Goal: Feedback & Contribution: Submit feedback/report problem

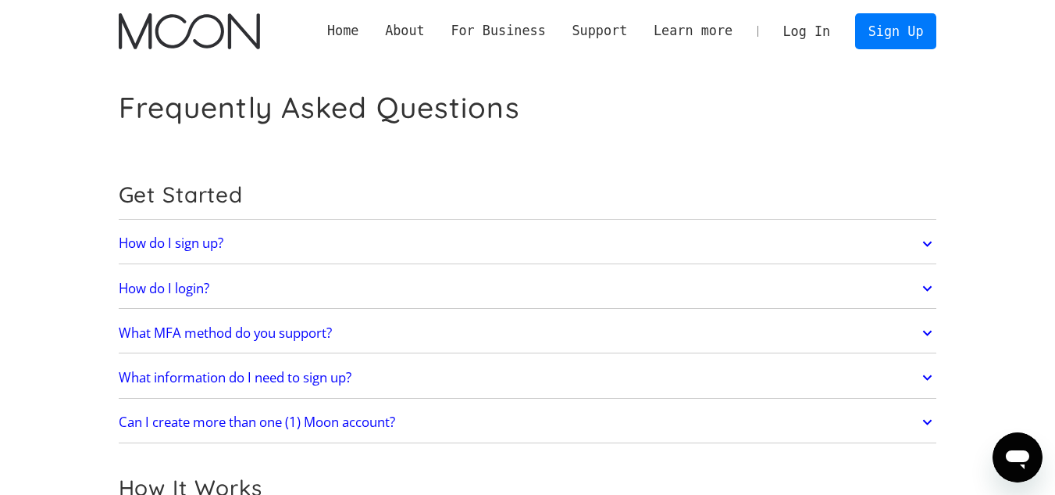
click at [819, 25] on link "Log In" at bounding box center [806, 31] width 73 height 34
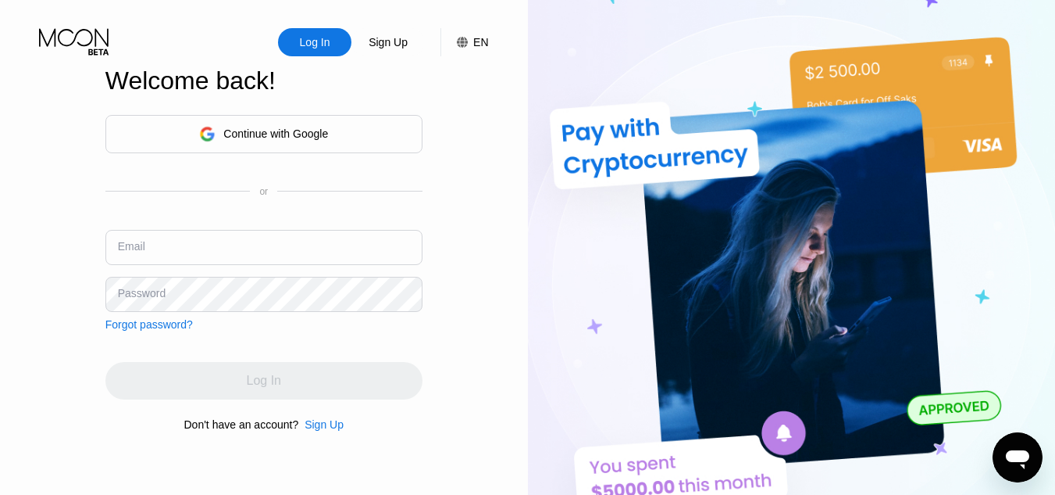
click at [324, 127] on div "Continue with Google" at bounding box center [275, 133] width 105 height 12
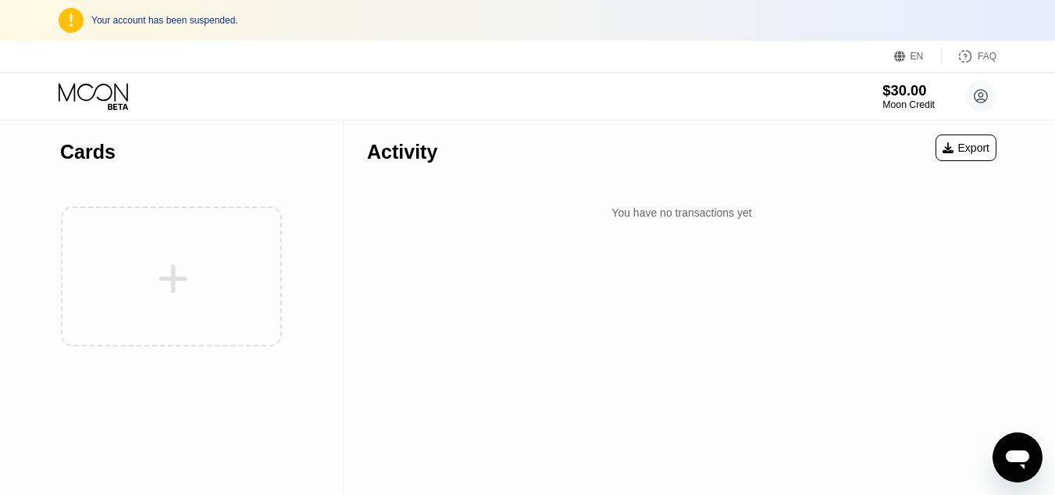
click at [905, 102] on div "Moon Credit" at bounding box center [909, 104] width 52 height 11
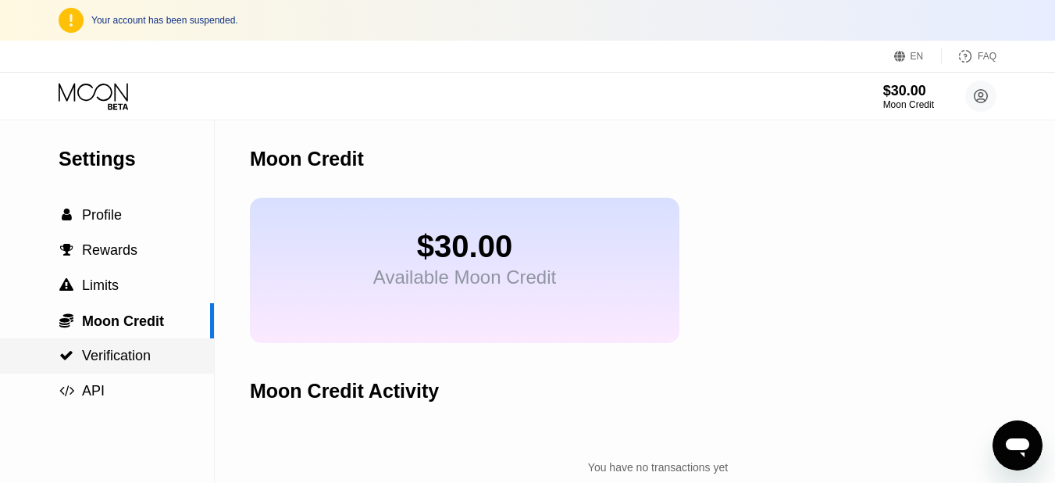
click at [98, 356] on span "Verification" at bounding box center [116, 356] width 69 height 16
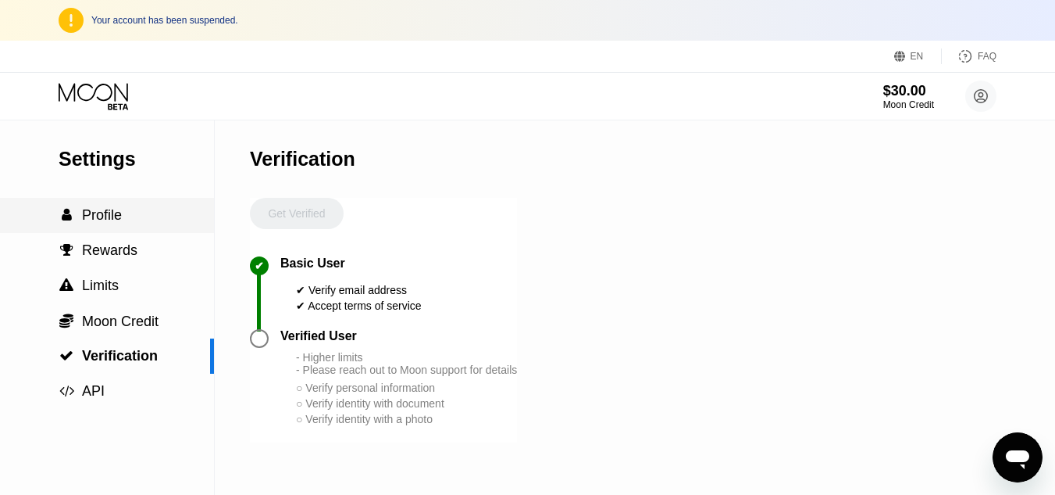
click at [81, 218] on div " Profile" at bounding box center [90, 215] width 63 height 16
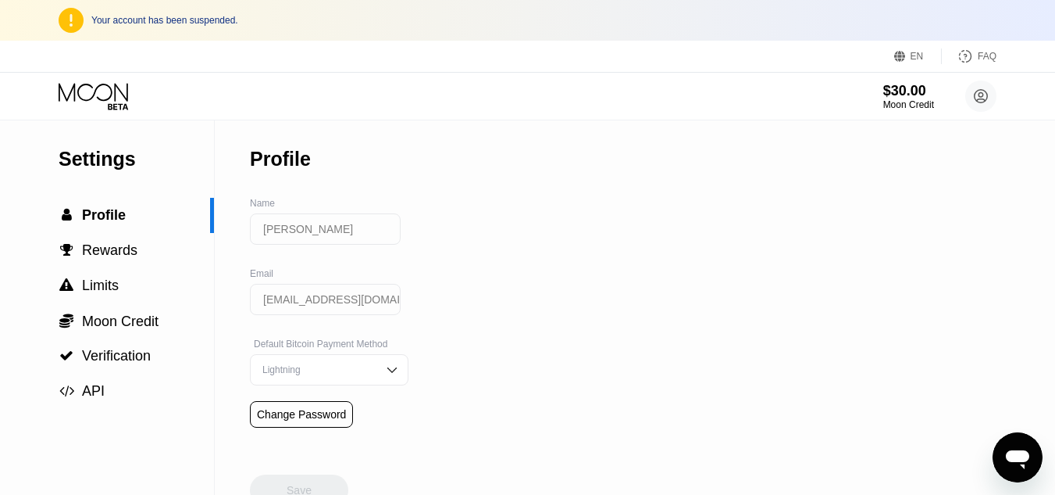
click at [92, 101] on icon at bounding box center [95, 96] width 73 height 27
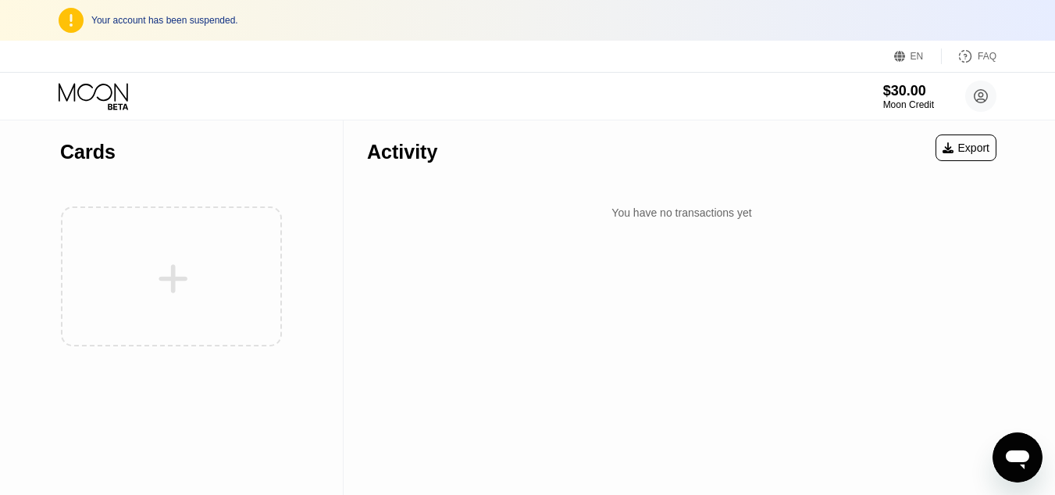
click at [148, 38] on div "Your account has been suspended." at bounding box center [527, 20] width 1055 height 41
drag, startPoint x: 120, startPoint y: 294, endPoint x: 177, endPoint y: 282, distance: 59.0
click at [125, 293] on div at bounding box center [171, 276] width 223 height 171
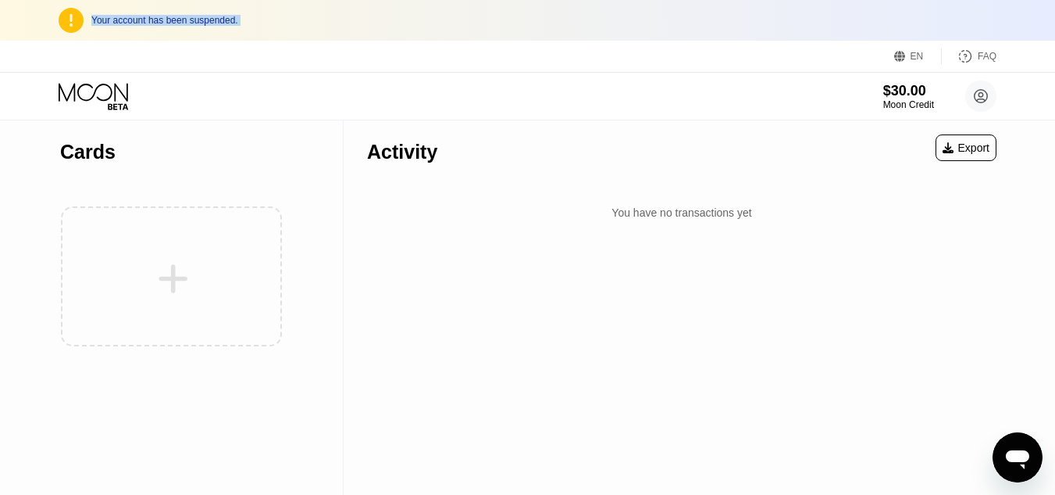
click at [189, 280] on div at bounding box center [171, 276] width 223 height 171
drag, startPoint x: 185, startPoint y: 276, endPoint x: 175, endPoint y: 273, distance: 10.4
click at [178, 275] on div at bounding box center [171, 276] width 223 height 171
click at [175, 273] on div at bounding box center [171, 276] width 223 height 171
drag, startPoint x: 175, startPoint y: 273, endPoint x: 216, endPoint y: 259, distance: 43.2
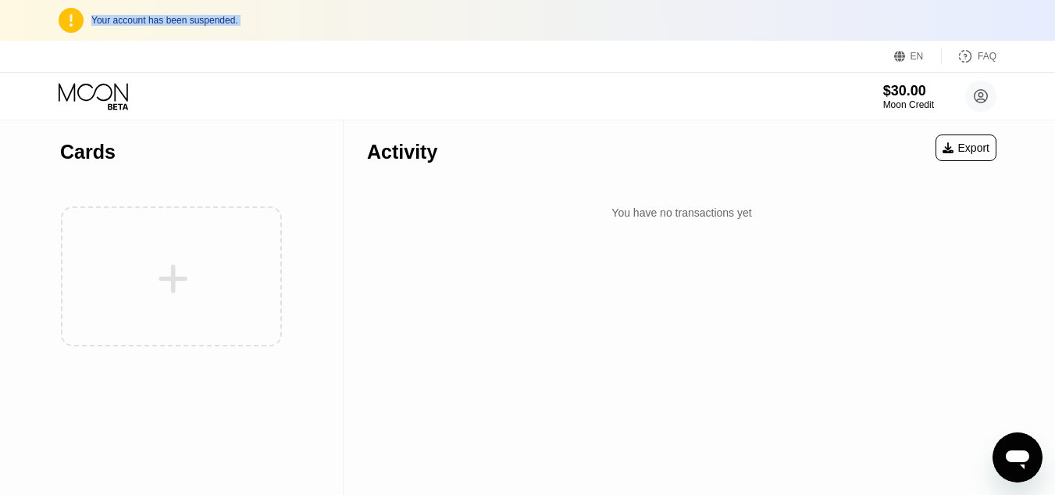
click at [175, 273] on div at bounding box center [171, 276] width 223 height 171
click at [979, 101] on icon at bounding box center [981, 95] width 31 height 31
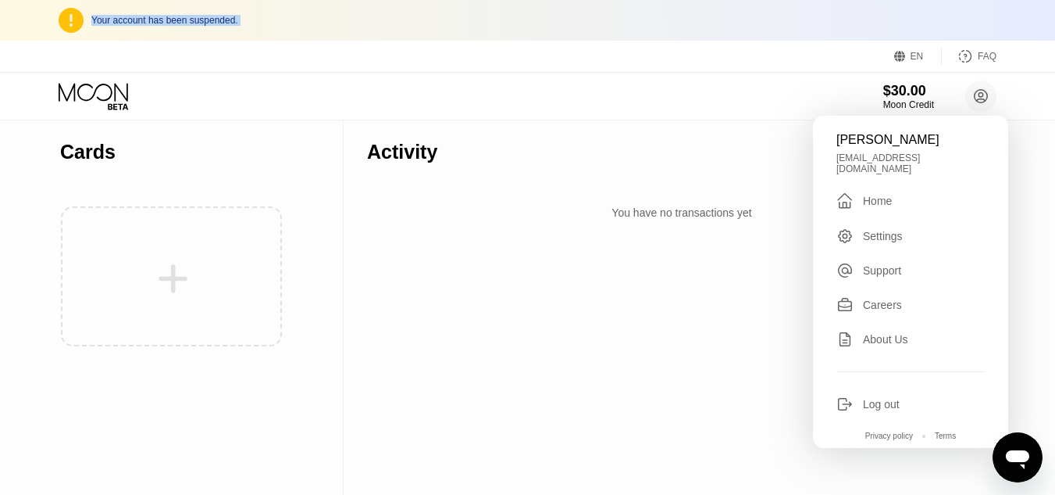
click at [910, 268] on div "Support" at bounding box center [911, 270] width 148 height 17
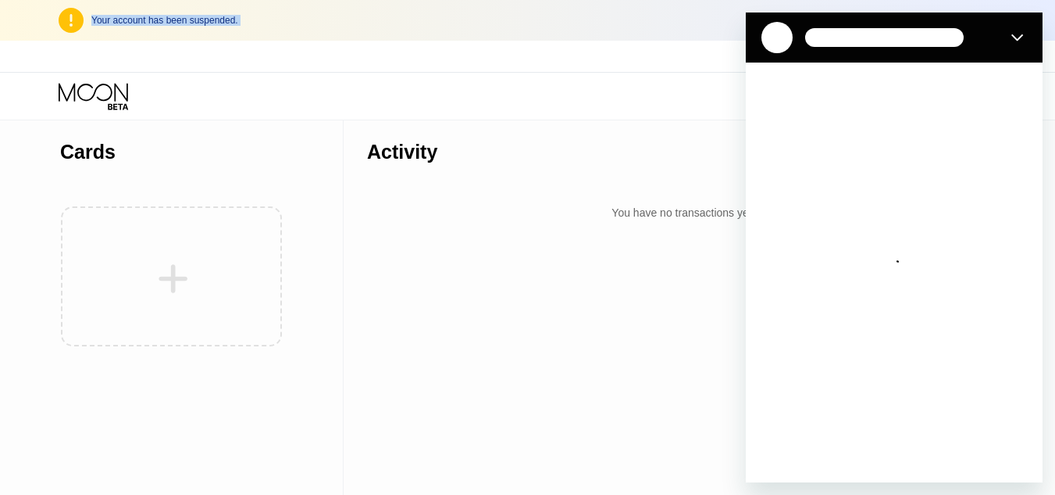
click at [220, 21] on div "Your account has been suspended." at bounding box center [543, 20] width 905 height 11
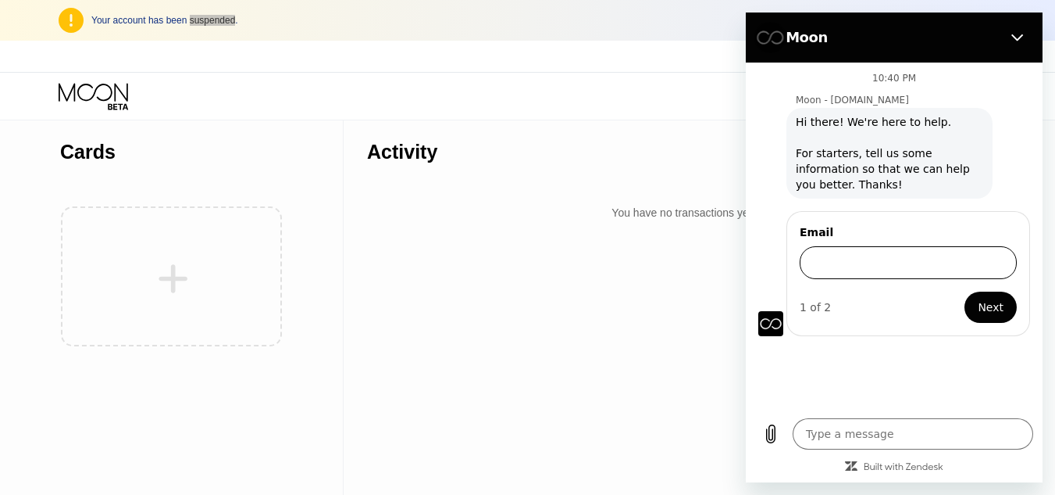
click at [908, 270] on input "Email" at bounding box center [908, 262] width 217 height 33
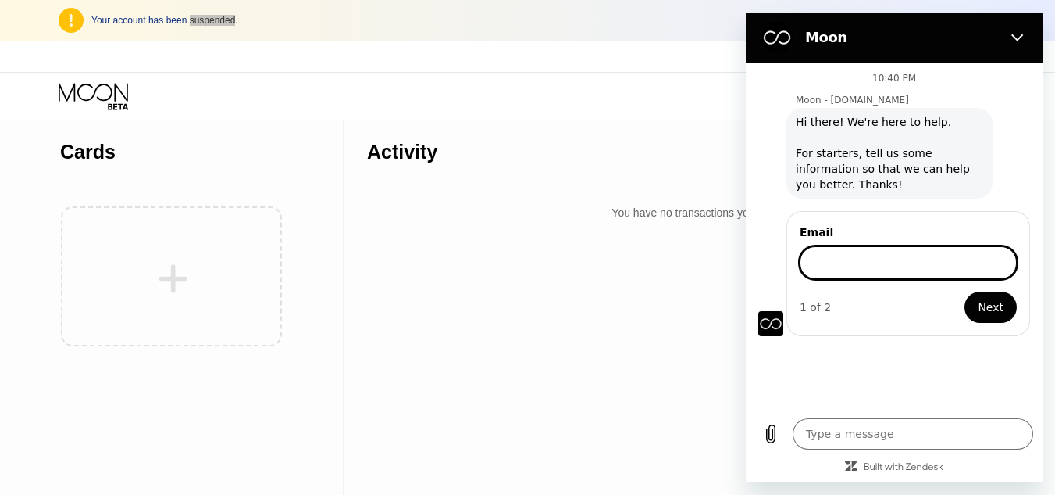
click at [908, 270] on input "Email" at bounding box center [908, 262] width 217 height 33
type input "[EMAIL_ADDRESS][DOMAIN_NAME]"
click at [985, 309] on span "Next" at bounding box center [991, 307] width 26 height 19
type textarea "x"
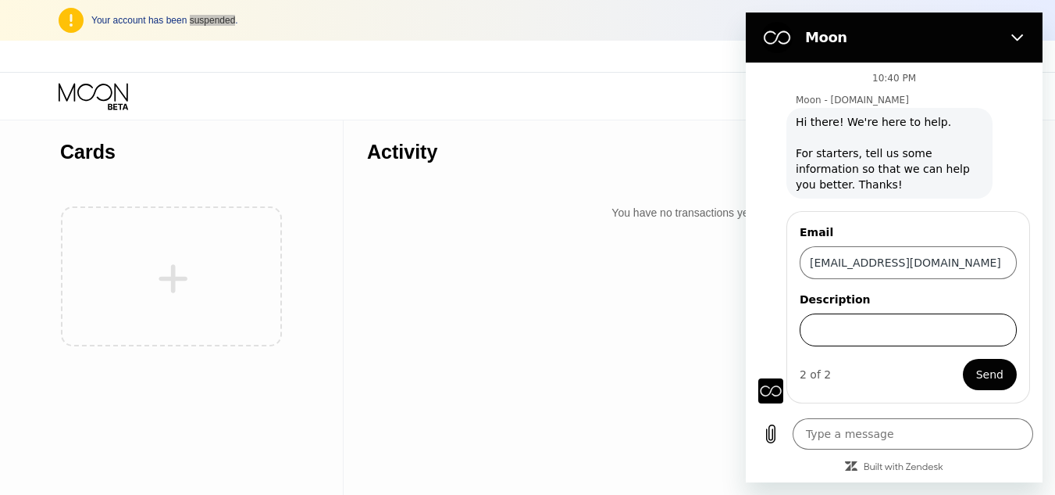
click at [910, 330] on input "Description" at bounding box center [908, 329] width 217 height 33
paste input "suspended"
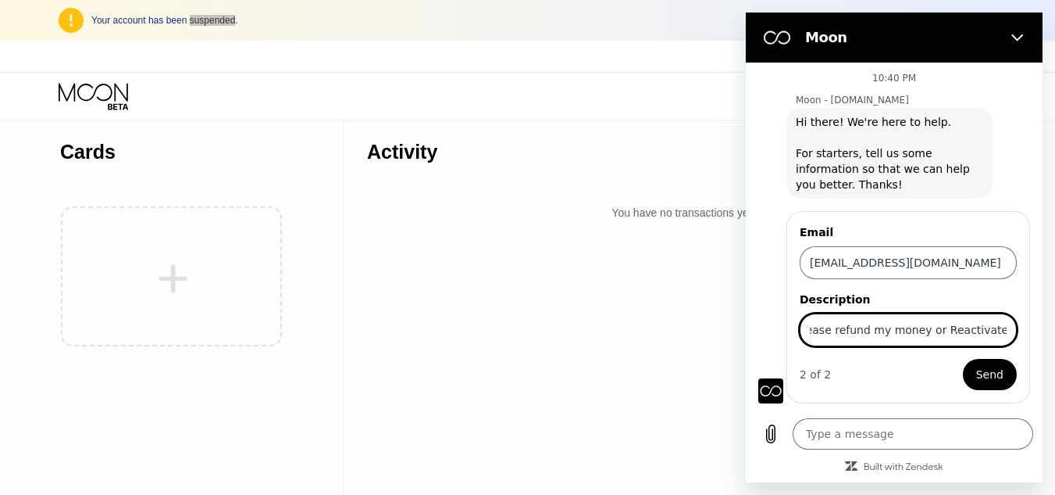
scroll to position [0, 285]
type input "My Account is suspended but i have 30$ credits, Please refund my money or React…"
click at [992, 372] on span "Send" at bounding box center [990, 374] width 27 height 19
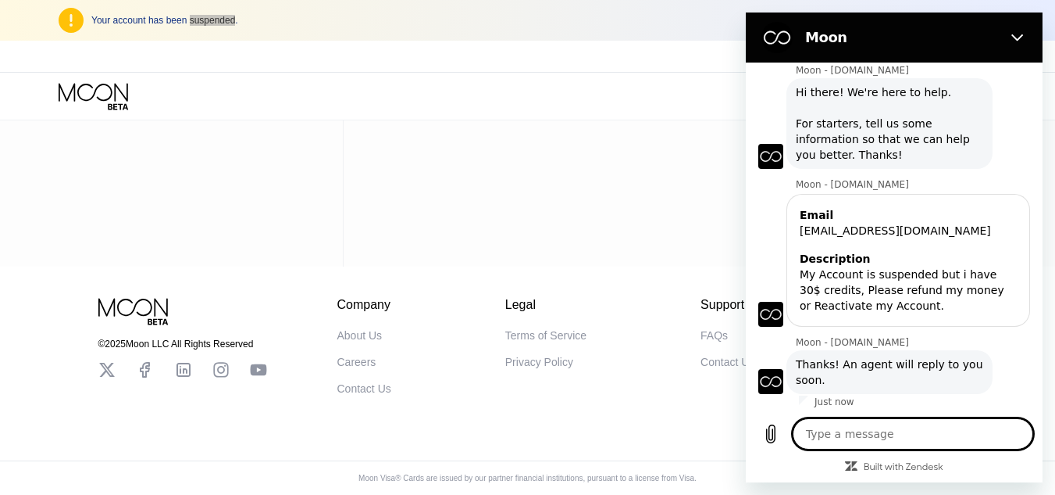
scroll to position [33, 0]
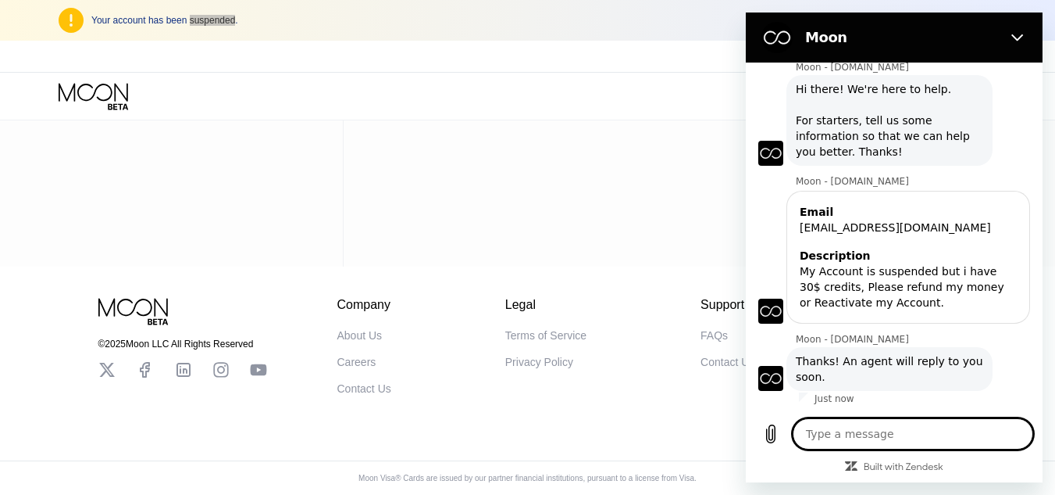
click at [880, 364] on span "Thanks! An agent will reply to you soon." at bounding box center [889, 368] width 187 height 31
click at [880, 363] on span "Thanks! An agent will reply to you soon." at bounding box center [889, 368] width 187 height 31
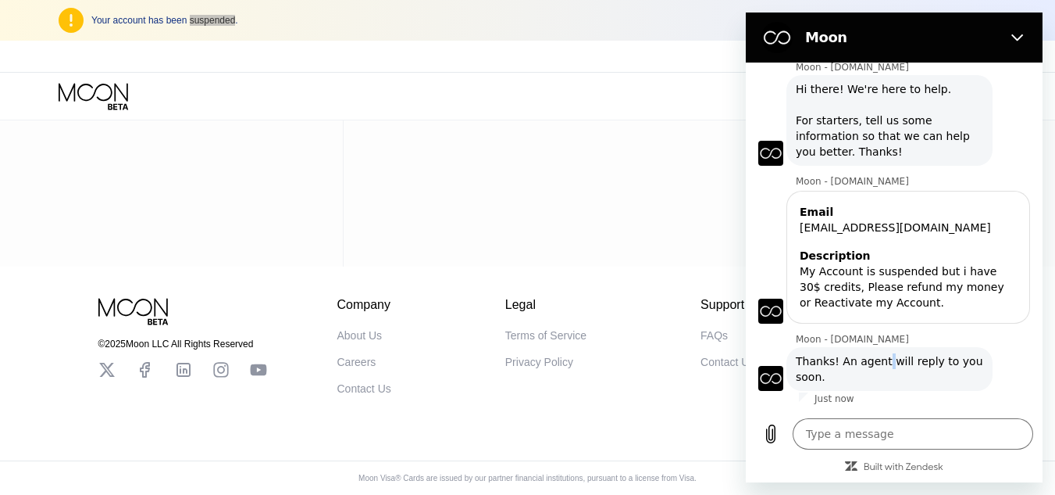
click at [880, 363] on span "Thanks! An agent will reply to you soon." at bounding box center [889, 368] width 187 height 31
click at [918, 316] on div "Email [EMAIL_ADDRESS][DOMAIN_NAME] Description My Account is suspended but i ha…" at bounding box center [909, 257] width 244 height 133
drag, startPoint x: 1757, startPoint y: 45, endPoint x: 1011, endPoint y: 33, distance: 746.2
click at [1011, 33] on button "Close" at bounding box center [1017, 37] width 31 height 31
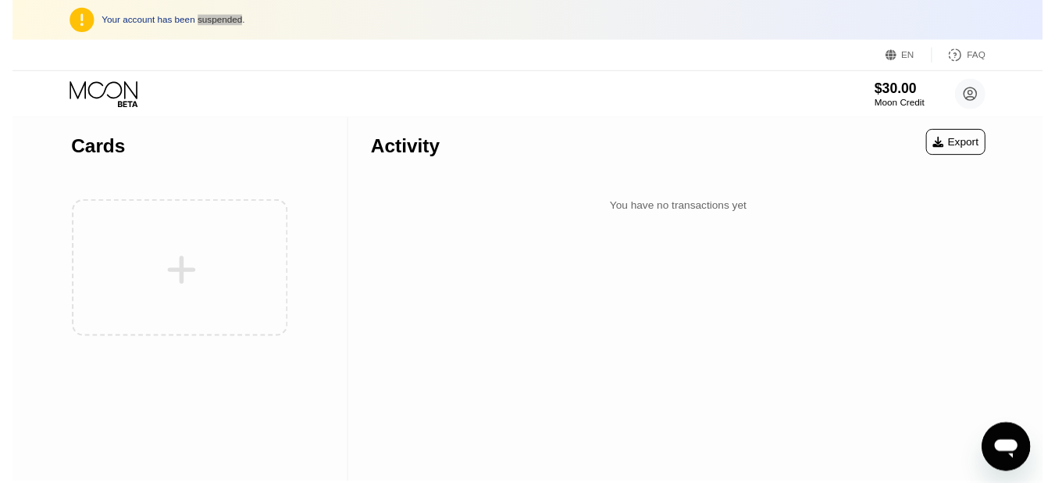
scroll to position [0, 0]
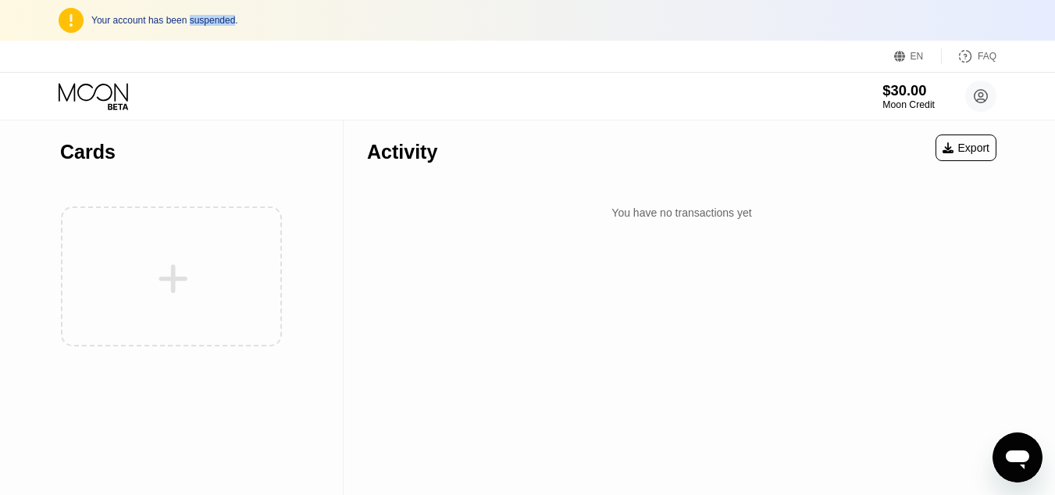
click at [924, 109] on div "Moon Credit" at bounding box center [909, 104] width 52 height 11
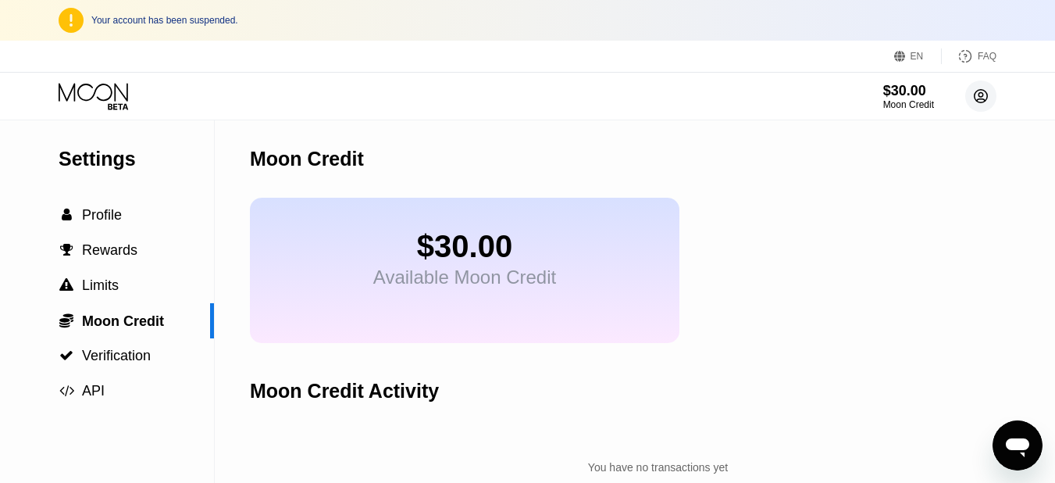
click at [978, 102] on icon at bounding box center [981, 96] width 13 height 13
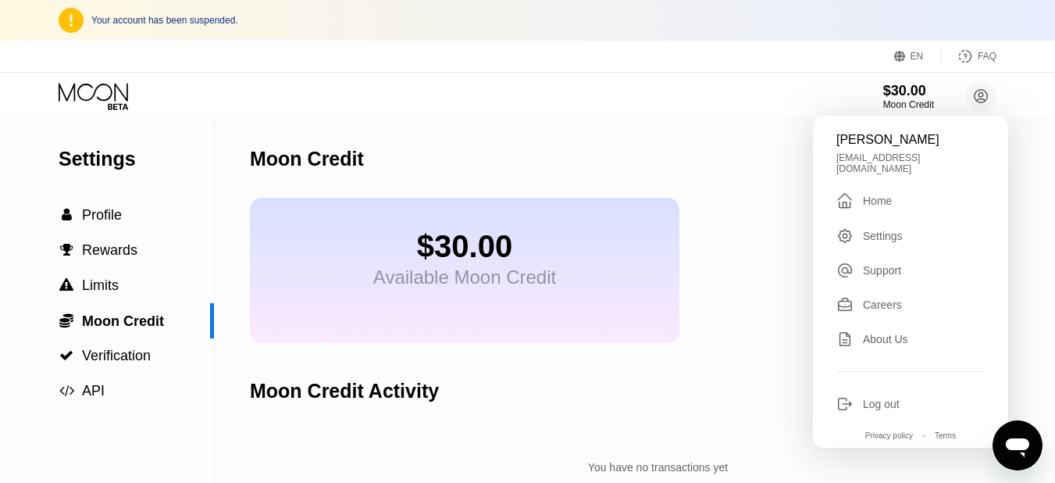
click at [682, 163] on div "Moon Credit" at bounding box center [658, 158] width 816 height 77
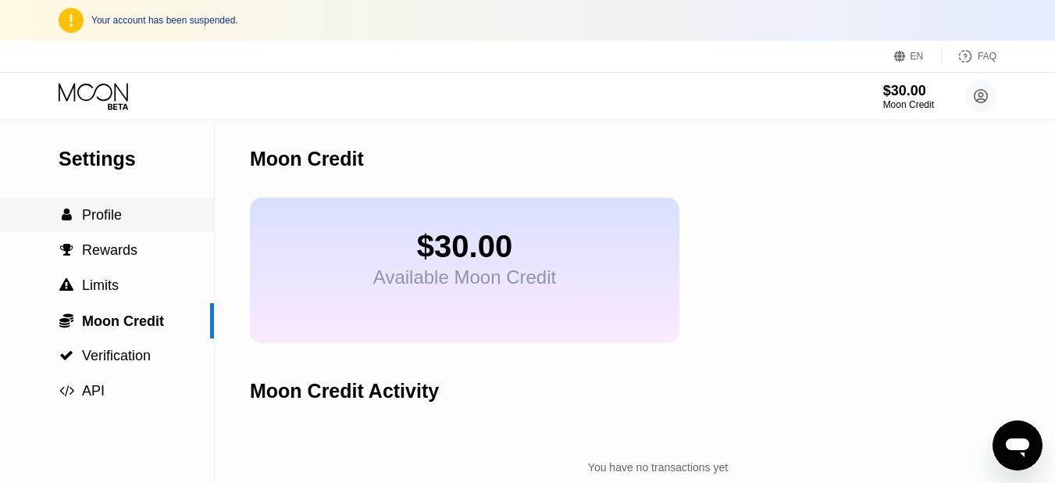
click at [116, 231] on div " Profile" at bounding box center [107, 215] width 214 height 35
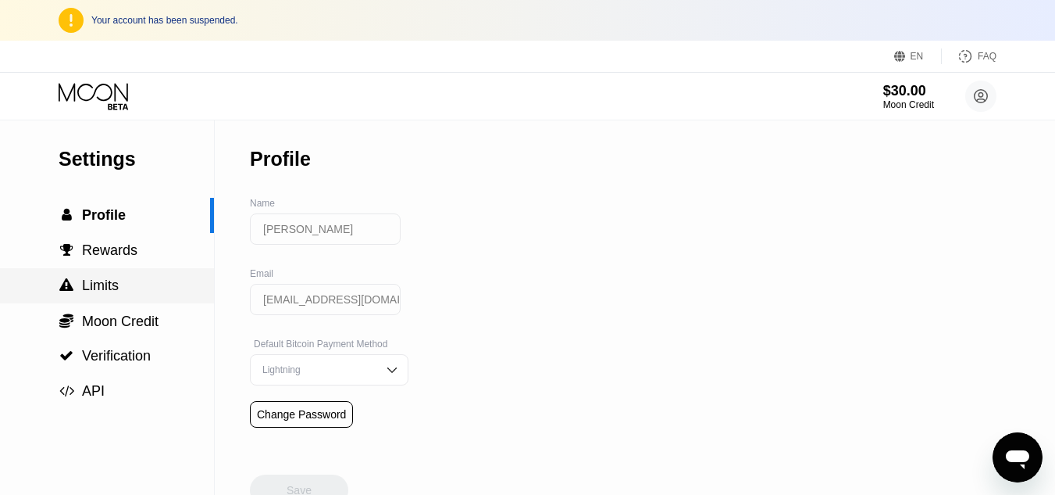
click at [130, 292] on div " Limits" at bounding box center [107, 285] width 214 height 16
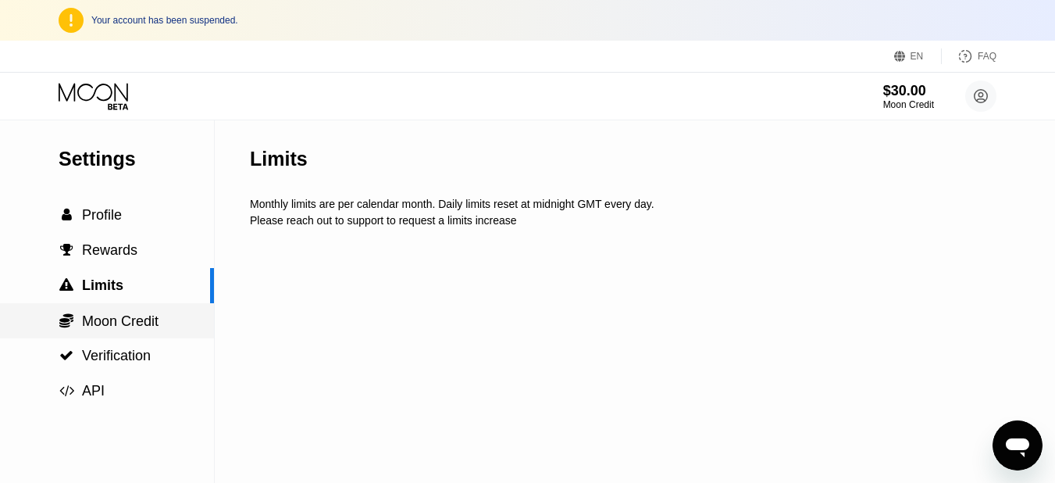
click at [134, 318] on span "Moon Credit" at bounding box center [120, 321] width 77 height 16
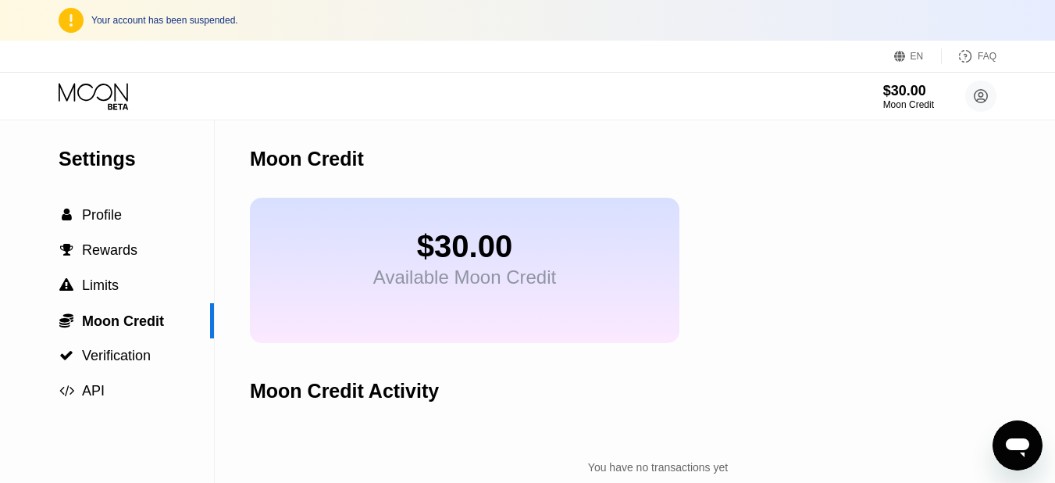
click at [1012, 431] on icon "Open messaging window" at bounding box center [1018, 445] width 28 height 28
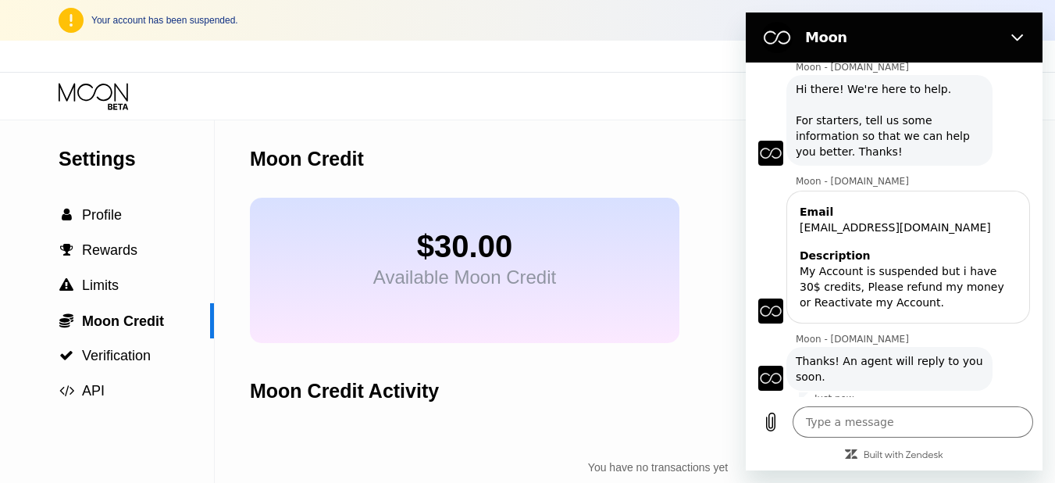
drag, startPoint x: 217, startPoint y: 162, endPoint x: 659, endPoint y: 386, distance: 495.1
click at [659, 386] on div "Settings  Profile  Rewards  Limits  Moon Credit  Verification  API Moon C…" at bounding box center [527, 301] width 1055 height 362
drag, startPoint x: 597, startPoint y: 316, endPoint x: 361, endPoint y: 216, distance: 256.2
click at [361, 216] on div "$30.00 Available Moon Credit" at bounding box center [465, 270] width 430 height 145
click at [453, 244] on div "$30.00" at bounding box center [464, 246] width 183 height 35
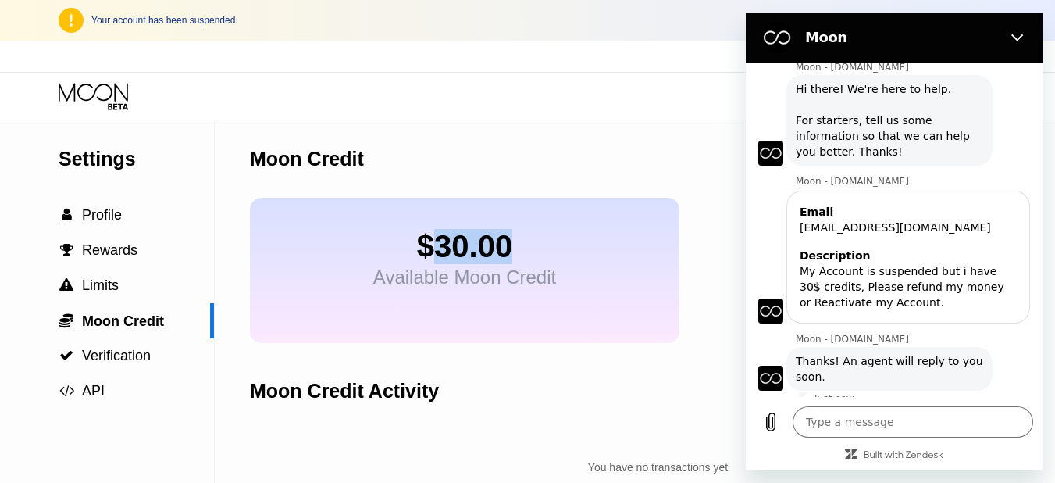
click at [453, 244] on div "$30.00" at bounding box center [464, 246] width 183 height 35
click at [583, 75] on div "$30.00 Moon Credit [PERSON_NAME] [EMAIL_ADDRESS][DOMAIN_NAME]  Home Settings S…" at bounding box center [527, 96] width 1055 height 47
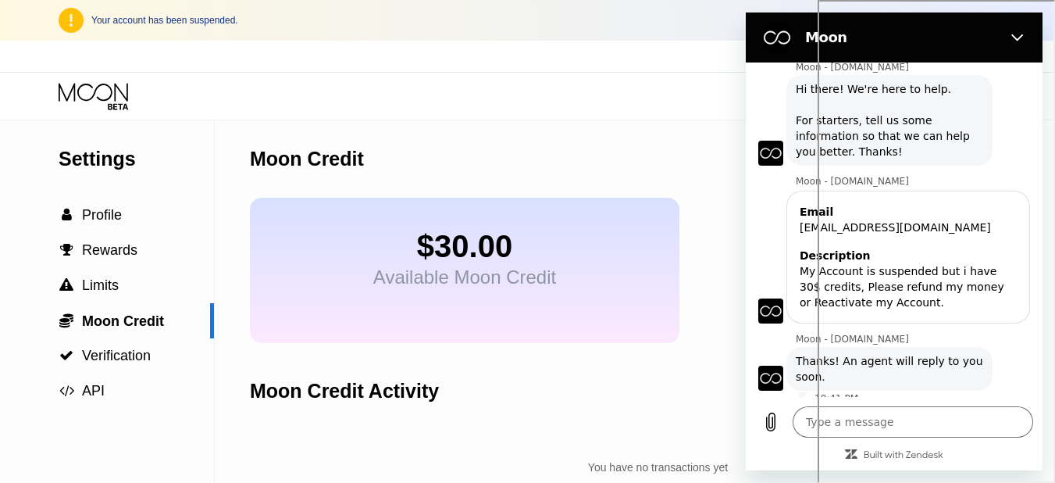
click at [320, 112] on div "$30.00 Moon Credit [PERSON_NAME] [EMAIL_ADDRESS][DOMAIN_NAME]  Home Settings S…" at bounding box center [527, 96] width 1055 height 47
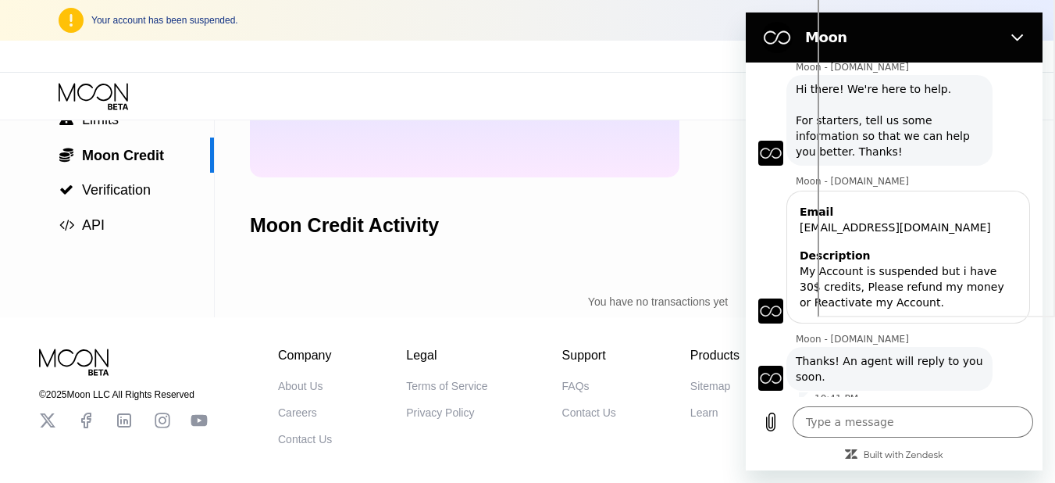
scroll to position [256, 0]
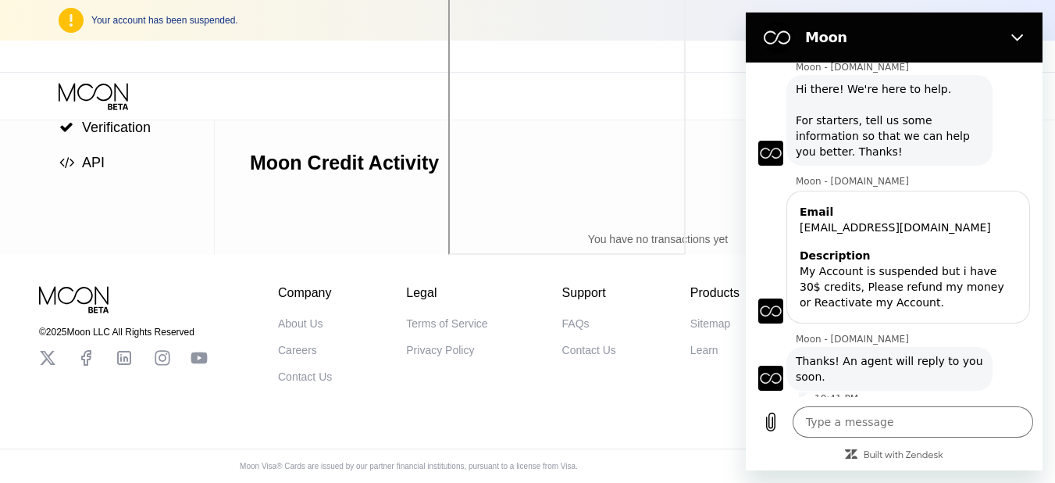
click at [623, 86] on div "$30.00 Moon Credit [PERSON_NAME] [EMAIL_ADDRESS][DOMAIN_NAME]  Home Settings S…" at bounding box center [527, 96] width 1055 height 47
type textarea "x"
